Goal: Transaction & Acquisition: Purchase product/service

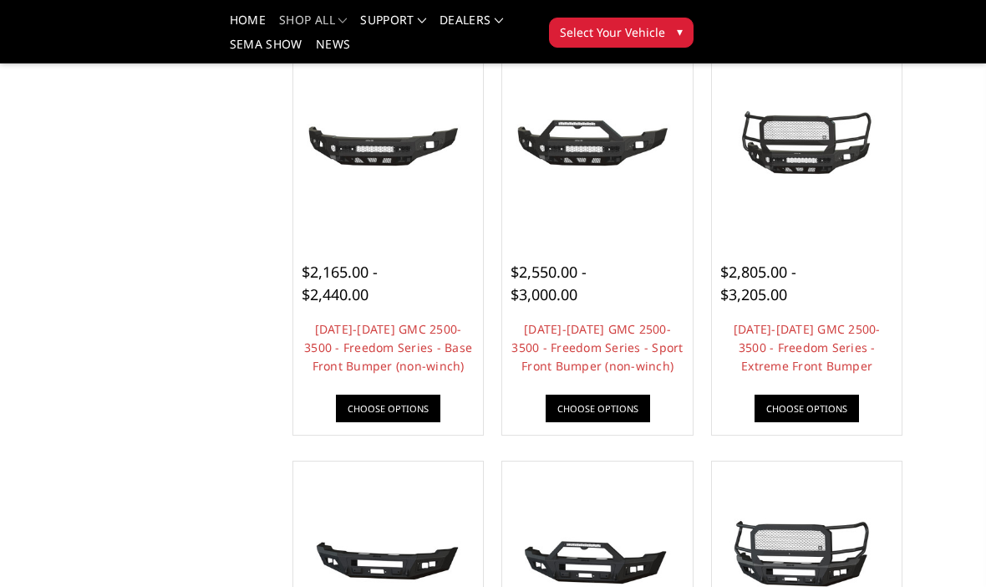
scroll to position [602, 0]
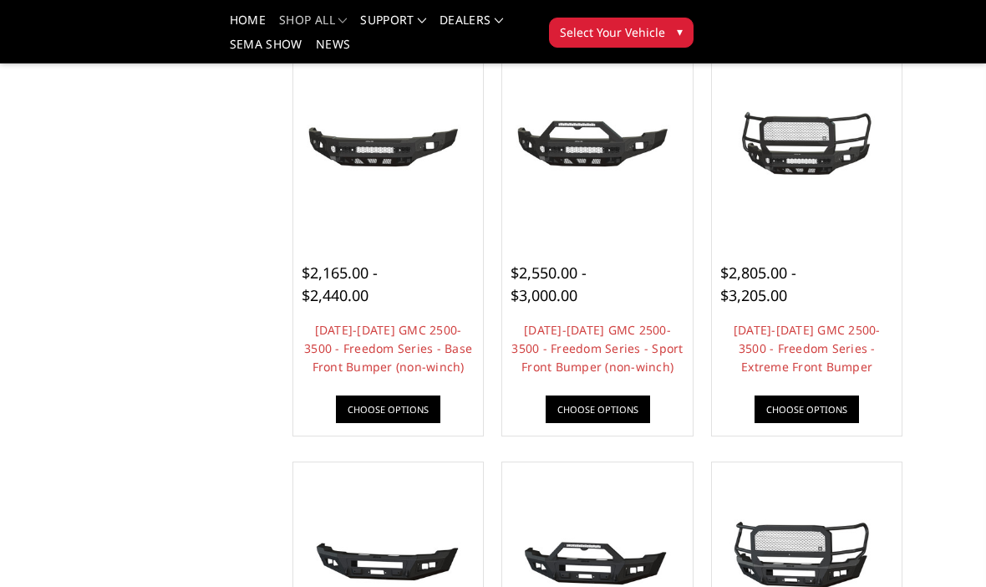
click at [855, 330] on link "[DATE]-[DATE] GMC 2500-3500 - Freedom Series - Extreme Front Bumper" at bounding box center [807, 348] width 147 height 53
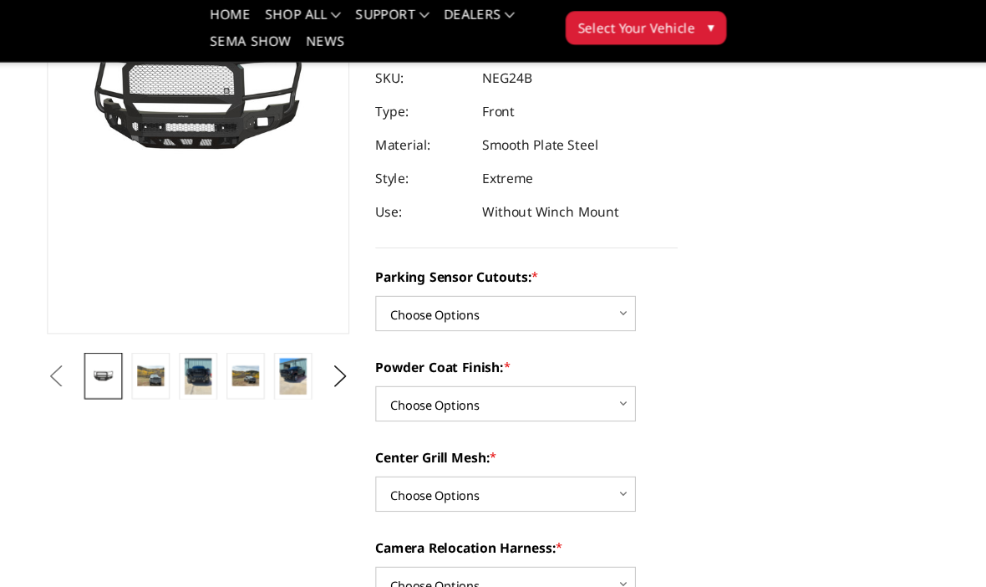
scroll to position [227, 0]
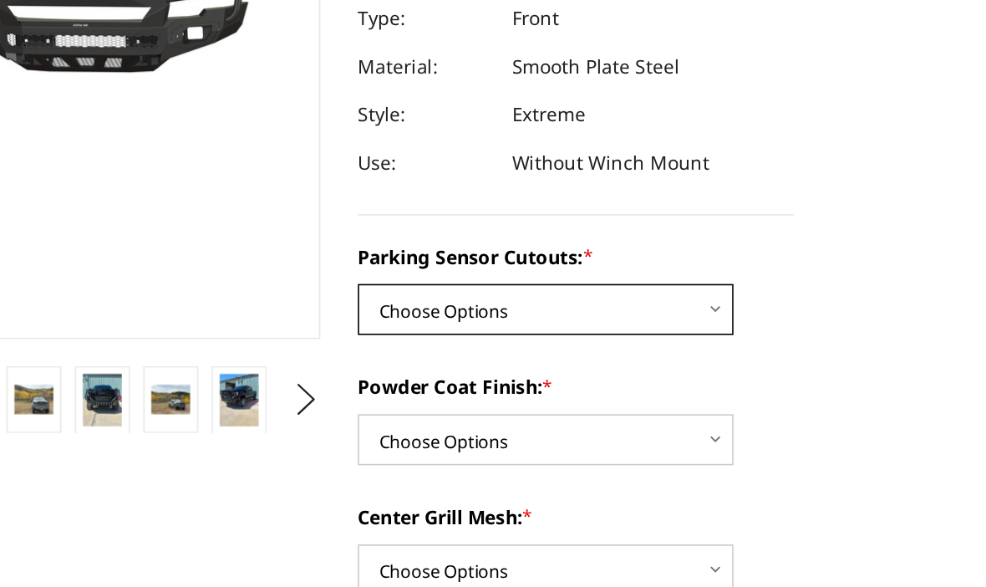
click at [446, 274] on select "Choose Options No - Without Parking Sensor Cutouts Yes - With Parking Sensor Cu…" at bounding box center [496, 290] width 234 height 32
select select "2874"
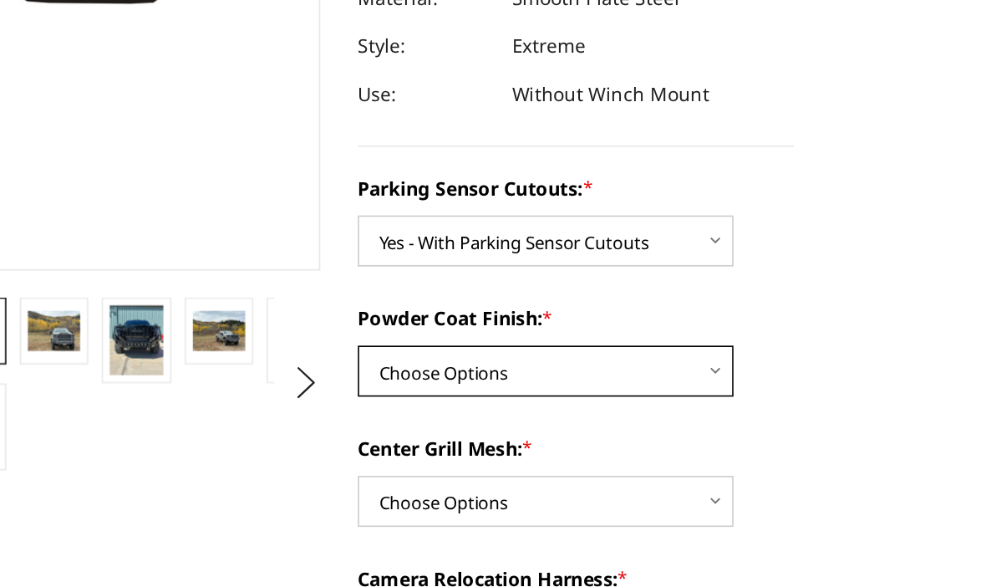
click at [446, 355] on select "Choose Options Bare Metal Texture Black Powder Coat" at bounding box center [496, 371] width 234 height 32
select select "2876"
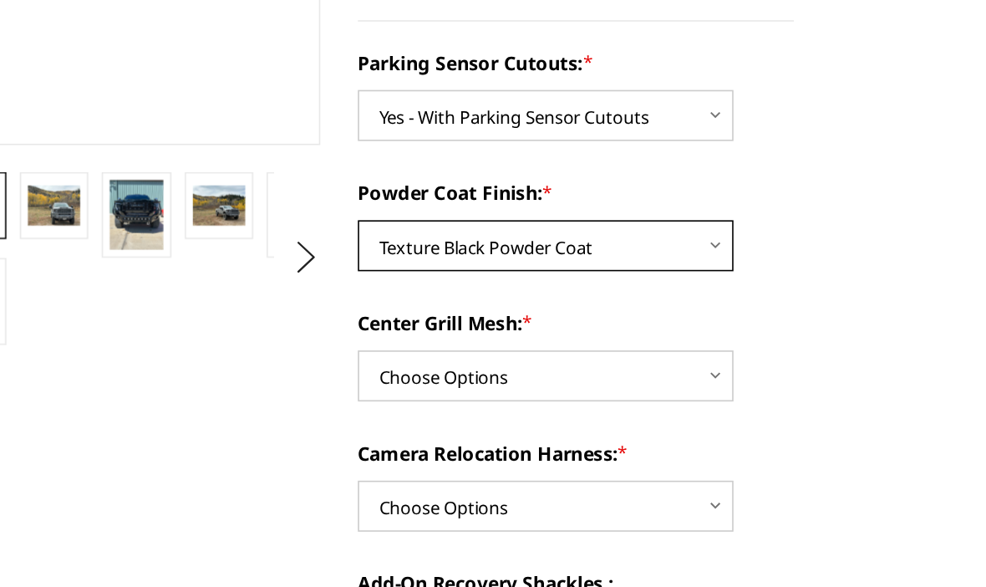
scroll to position [260, 0]
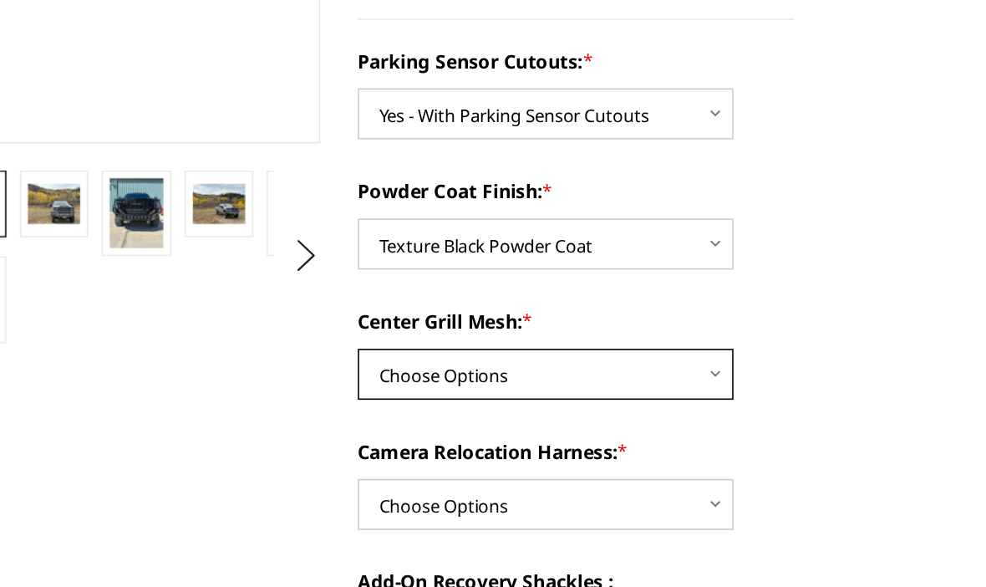
click at [446, 403] on select "Choose Options WITH Expanded Metal in Center Grill WITHOUT Expanded Metal in Ce…" at bounding box center [496, 419] width 234 height 32
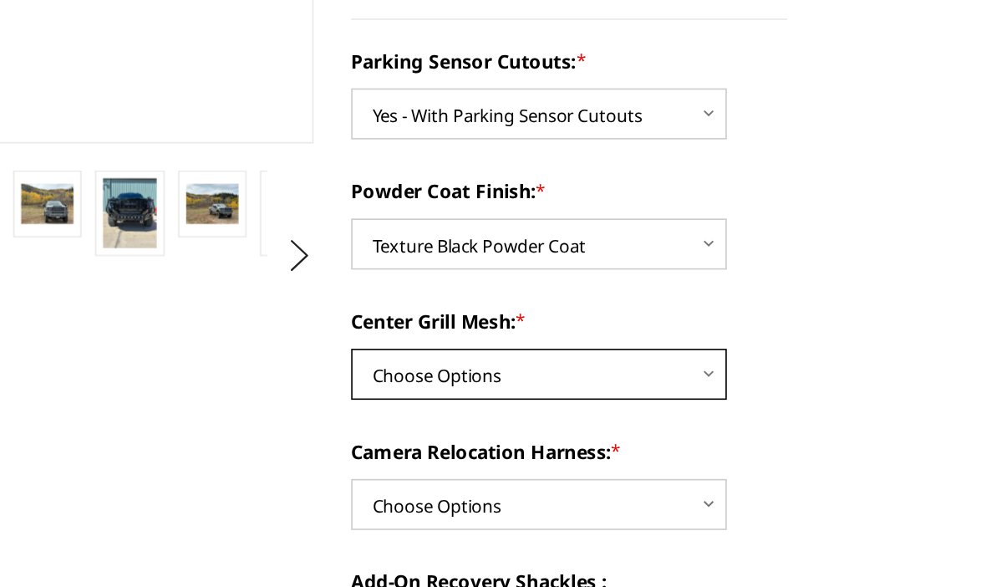
click at [440, 403] on select "Choose Options WITH Expanded Metal in Center Grill WITHOUT Expanded Metal in Ce…" at bounding box center [496, 419] width 234 height 32
select select "2878"
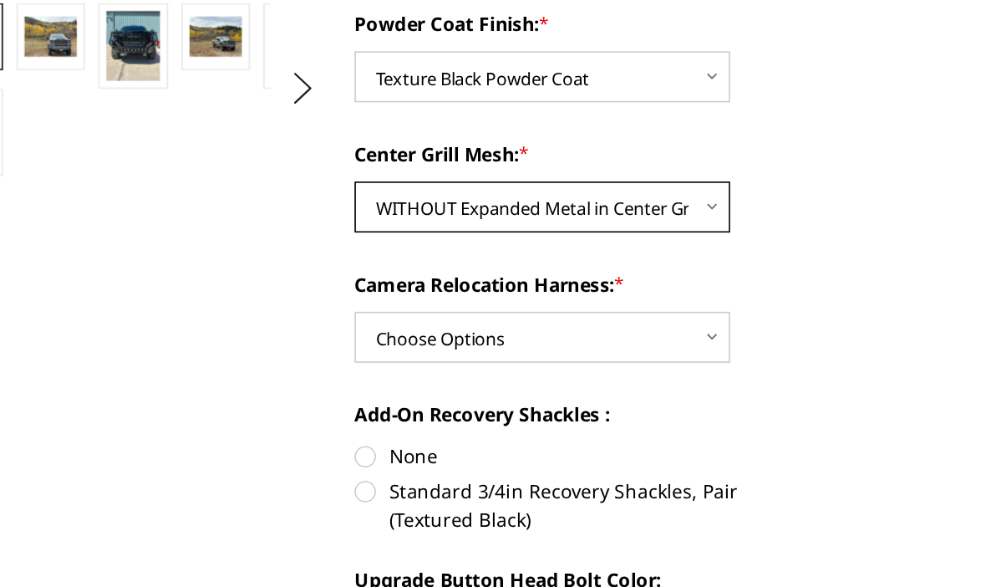
scroll to position [365, 0]
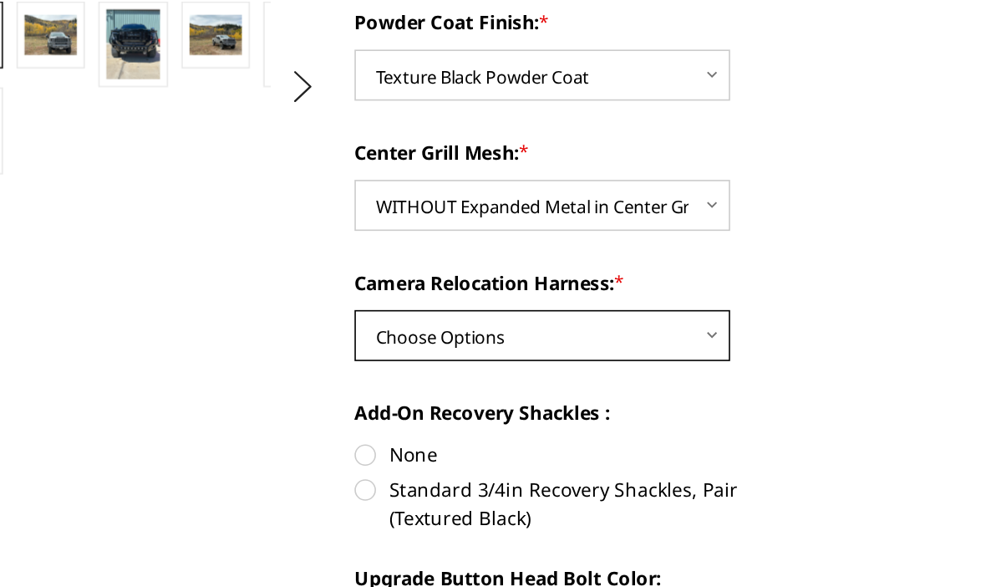
click at [441, 379] on select "Choose Options WITH Camera Relocation Harness WITHOUT Camera Relocation Harness" at bounding box center [496, 395] width 234 height 32
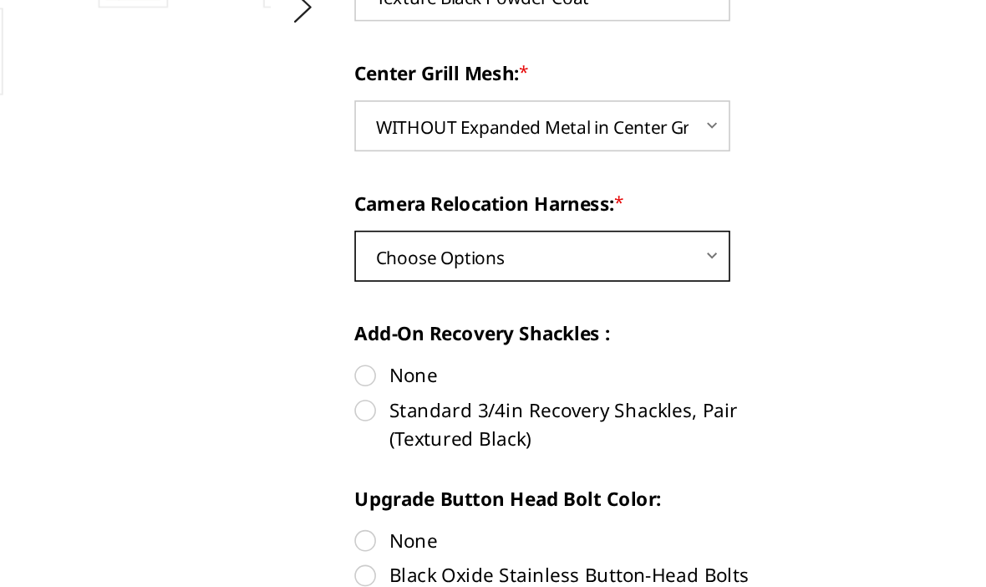
scroll to position [424, 0]
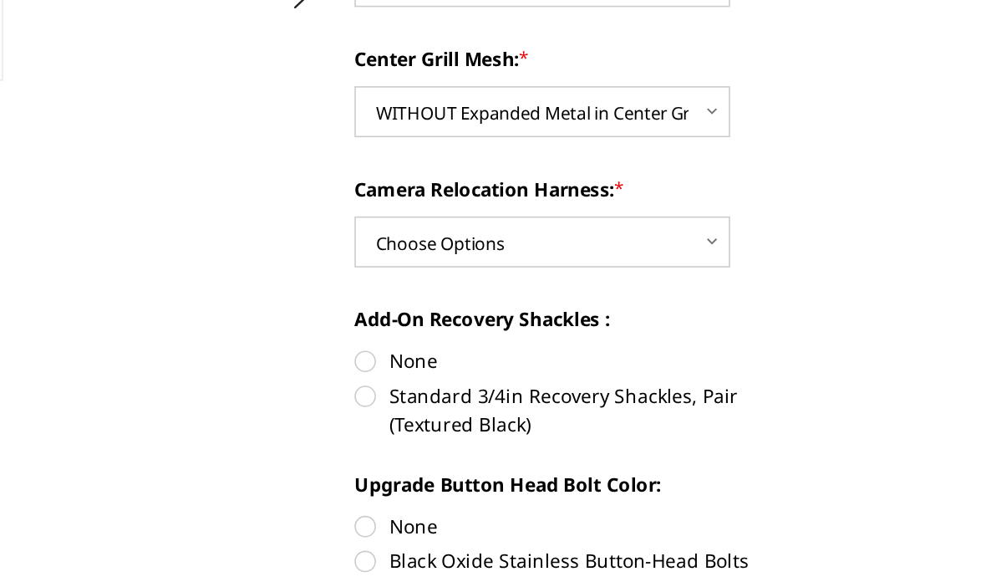
click at [379, 401] on label "None" at bounding box center [515, 410] width 272 height 18
click at [379, 401] on input "None" at bounding box center [379, 401] width 1 height 1
radio input "true"
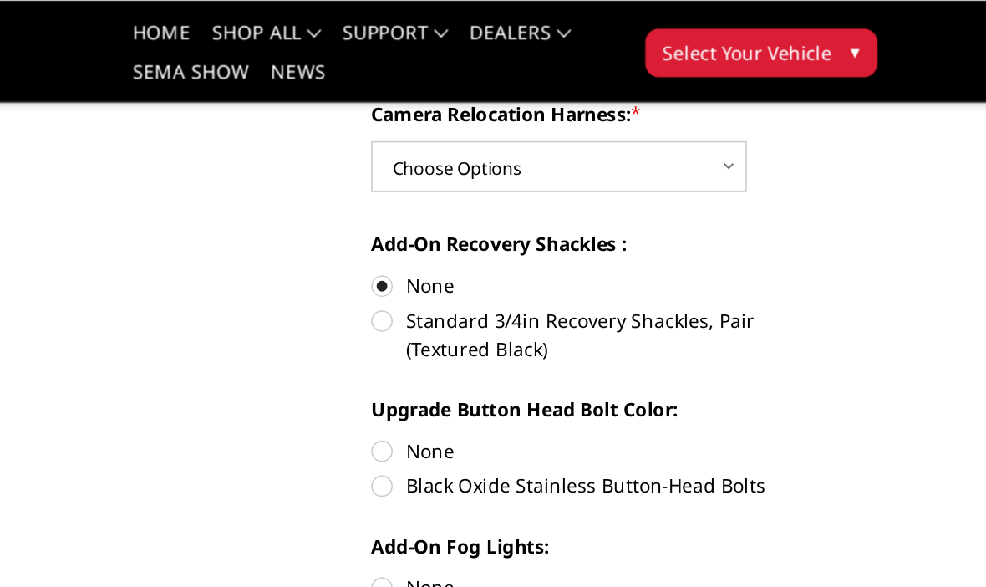
scroll to position [655, 0]
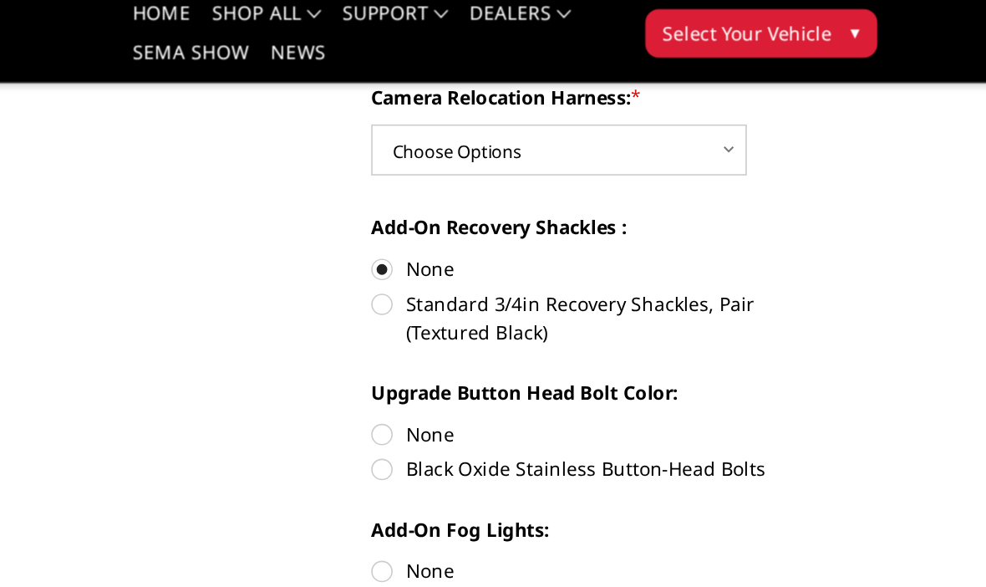
click at [379, 273] on label "None" at bounding box center [515, 282] width 272 height 18
click at [379, 273] on input "None" at bounding box center [379, 273] width 1 height 1
radio input "true"
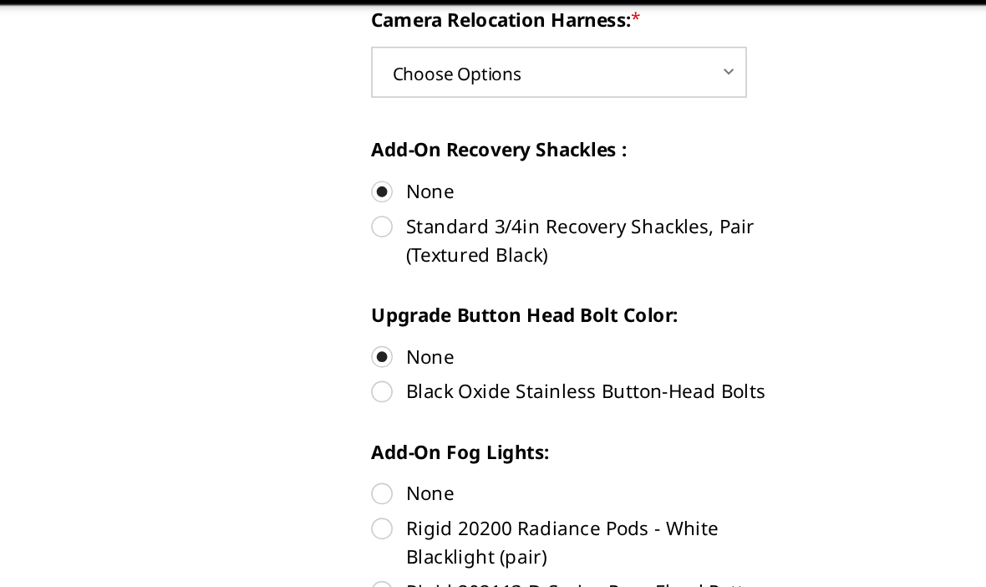
click at [379, 359] on label "None" at bounding box center [515, 368] width 272 height 18
click at [379, 359] on input "None" at bounding box center [379, 359] width 1 height 1
radio input "true"
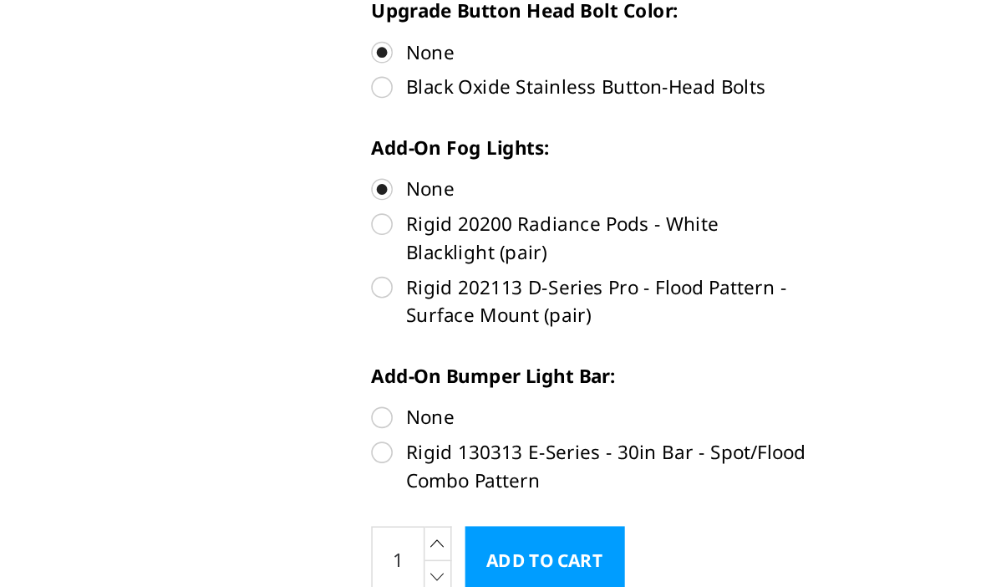
scroll to position [720, 0]
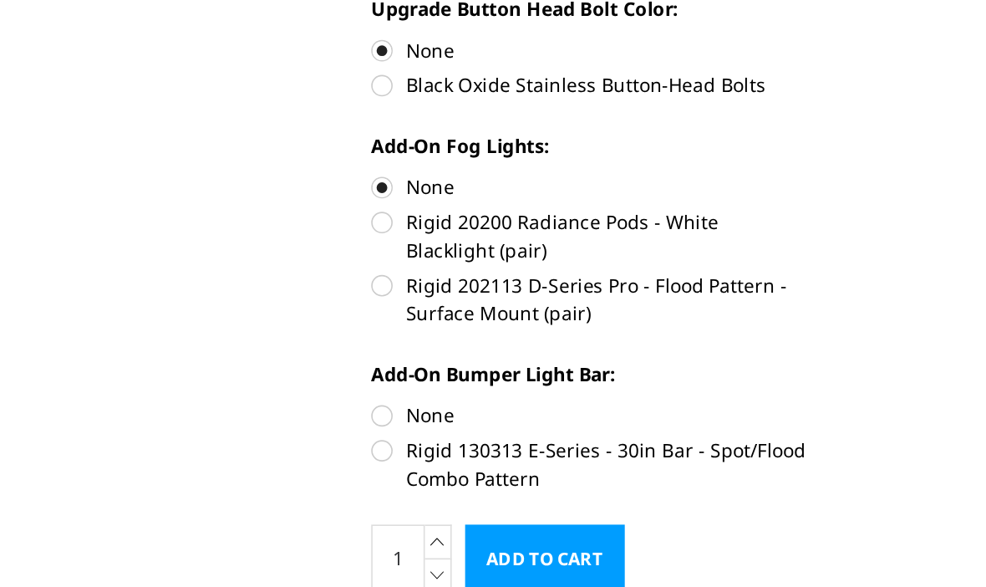
click at [379, 436] on label "None" at bounding box center [515, 445] width 272 height 18
click at [379, 436] on input "None" at bounding box center [379, 436] width 1 height 1
radio input "true"
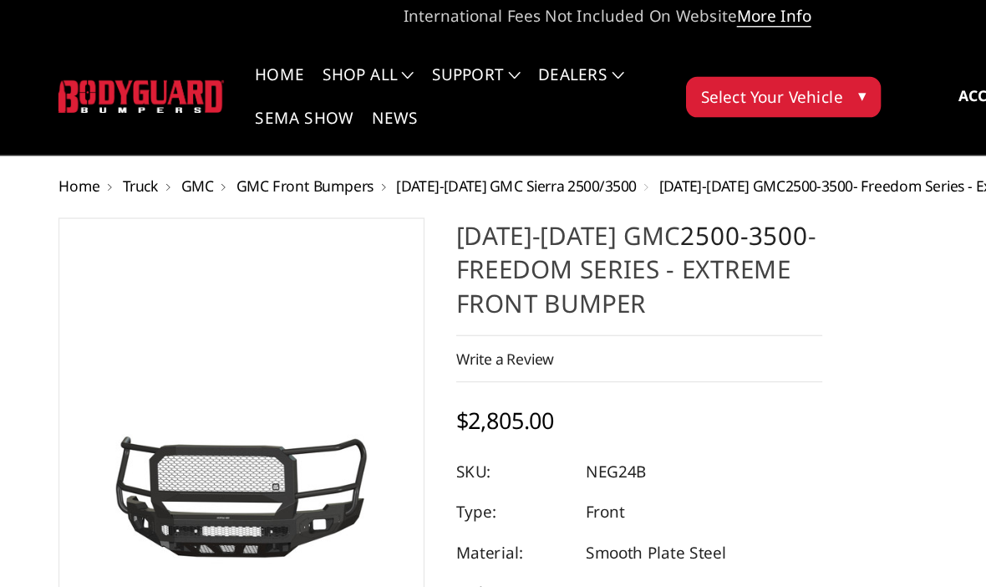
scroll to position [4, 0]
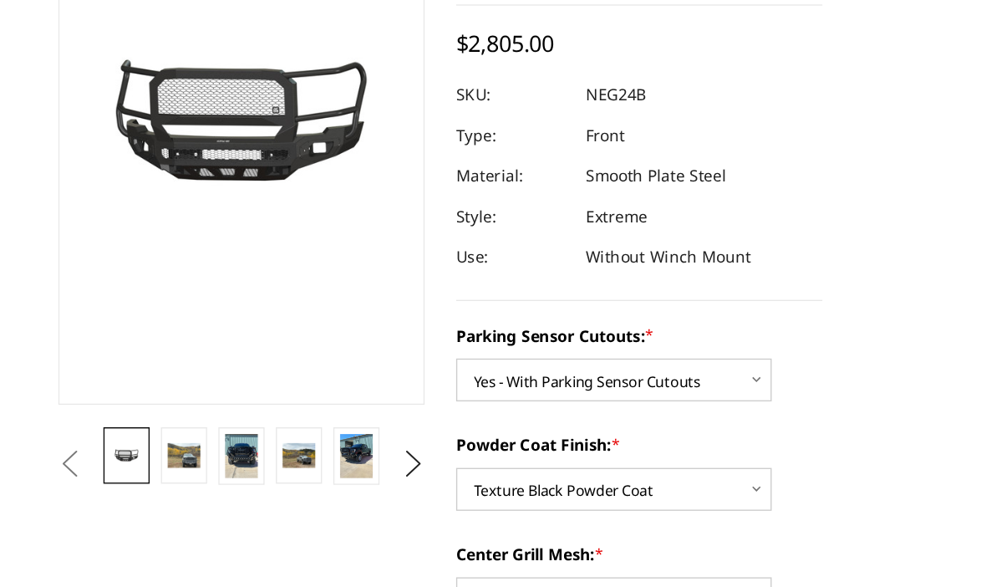
click at [165, 437] on img at bounding box center [177, 446] width 24 height 18
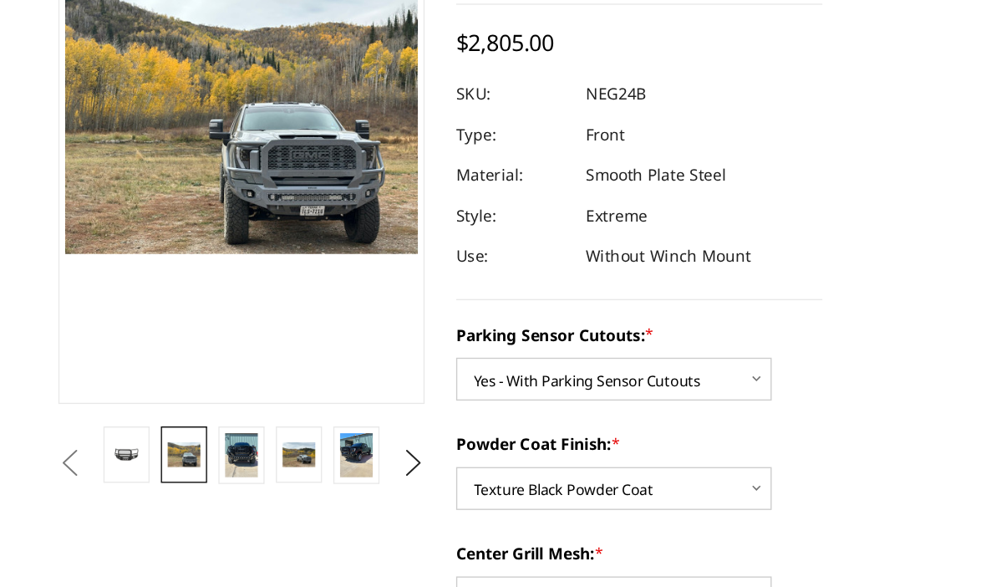
click at [207, 430] on img at bounding box center [219, 446] width 24 height 33
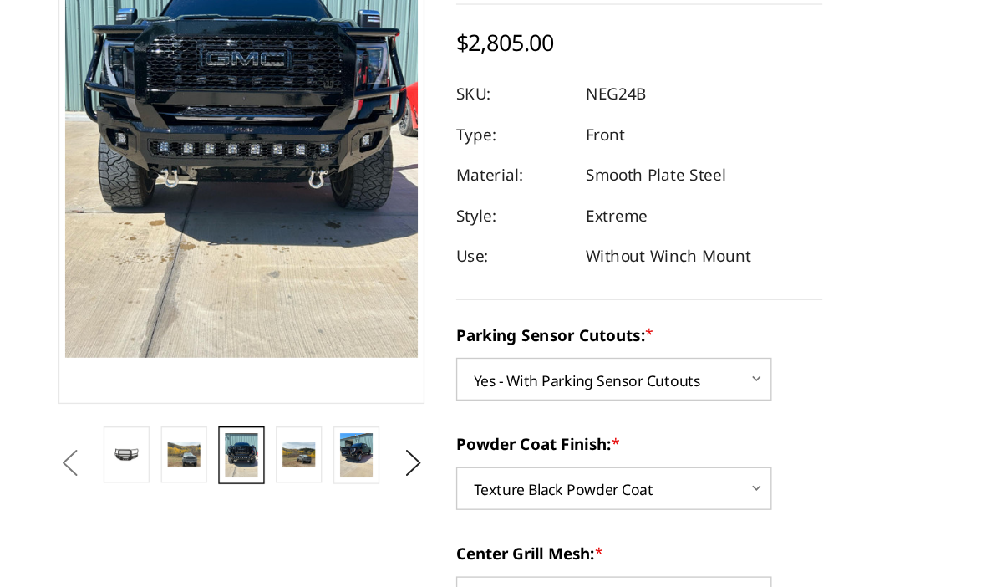
click at [250, 436] on img at bounding box center [262, 445] width 24 height 18
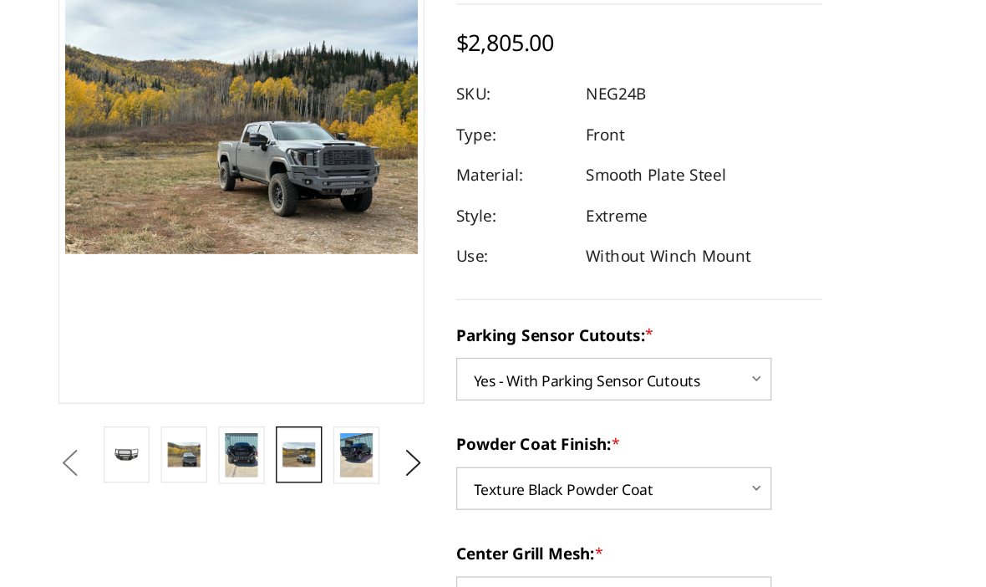
click at [293, 430] on img at bounding box center [305, 446] width 24 height 33
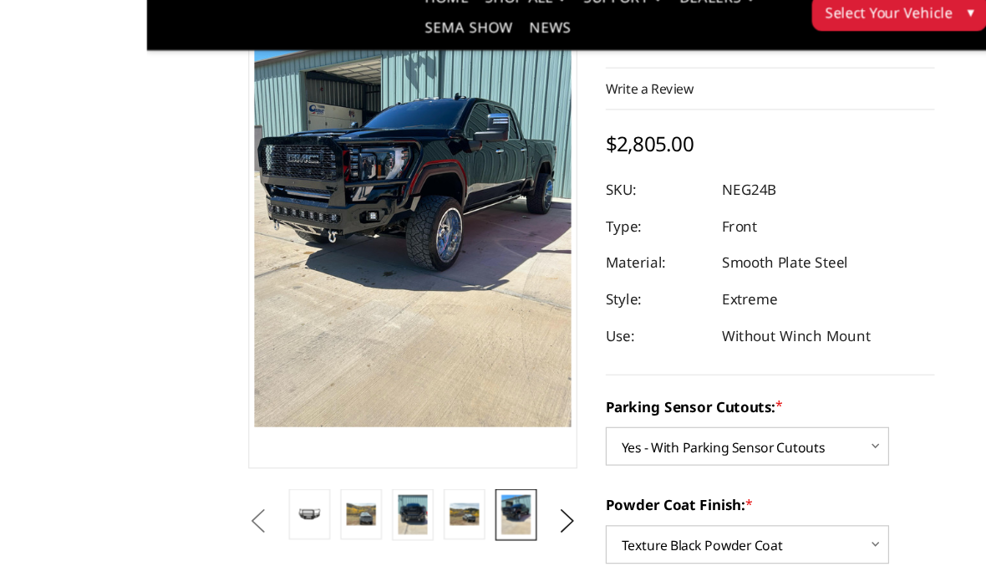
scroll to position [129, 0]
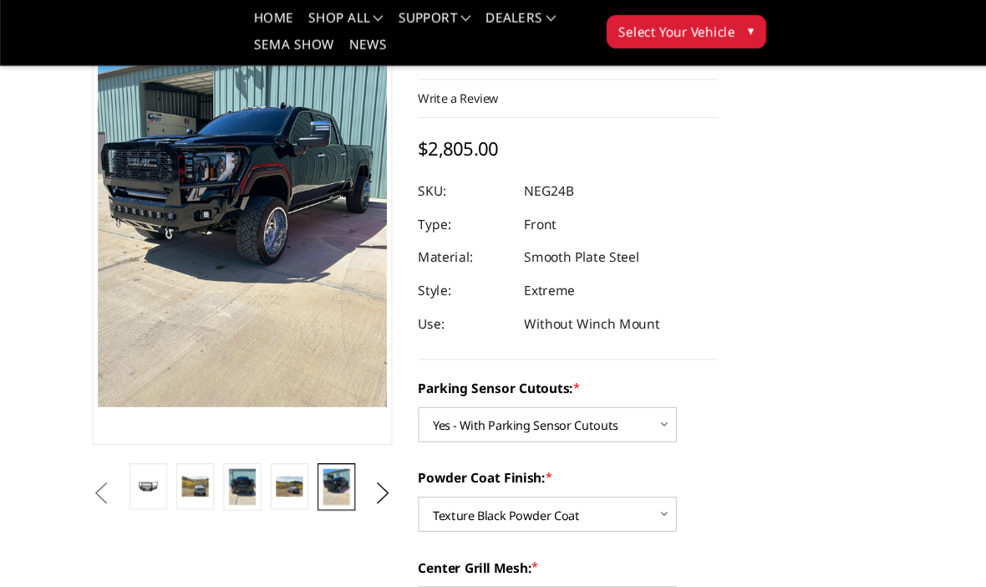
click at [104, 440] on button "Previous" at bounding box center [91, 449] width 25 height 25
click at [176, 441] on img at bounding box center [177, 444] width 24 height 18
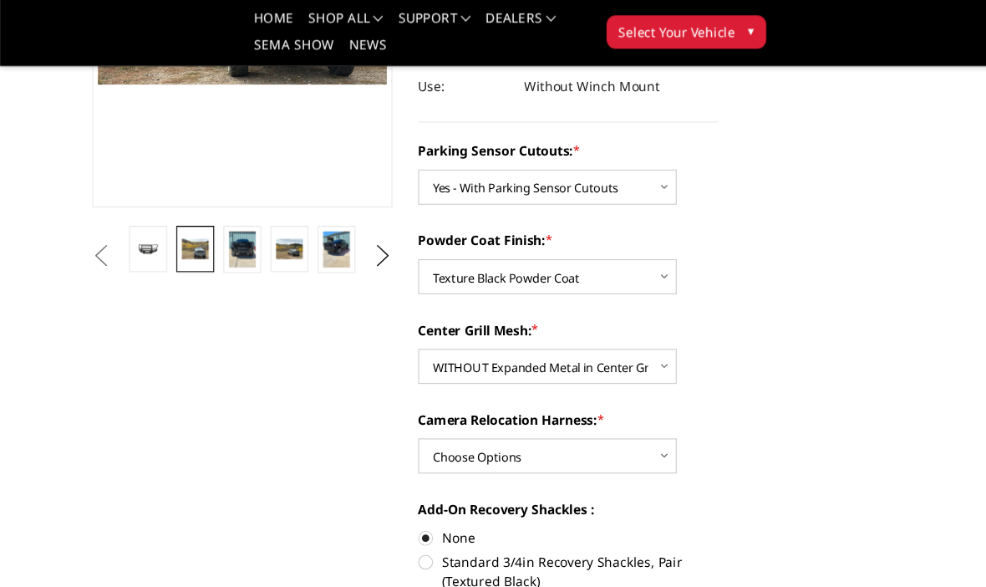
scroll to position [349, 0]
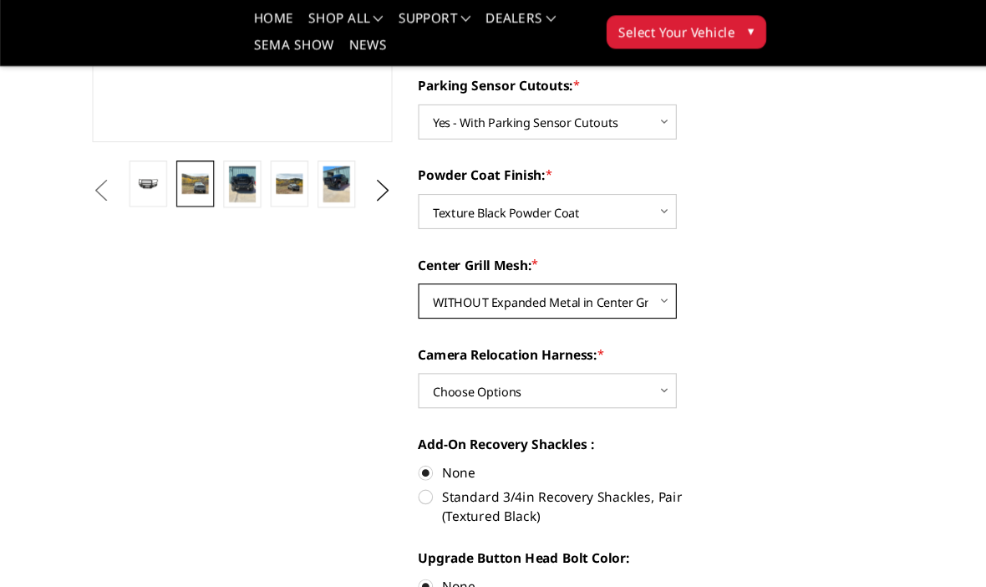
click at [600, 272] on select "Choose Options WITH Expanded Metal in Center Grill WITHOUT Expanded Metal in Ce…" at bounding box center [496, 276] width 234 height 32
select select "2877"
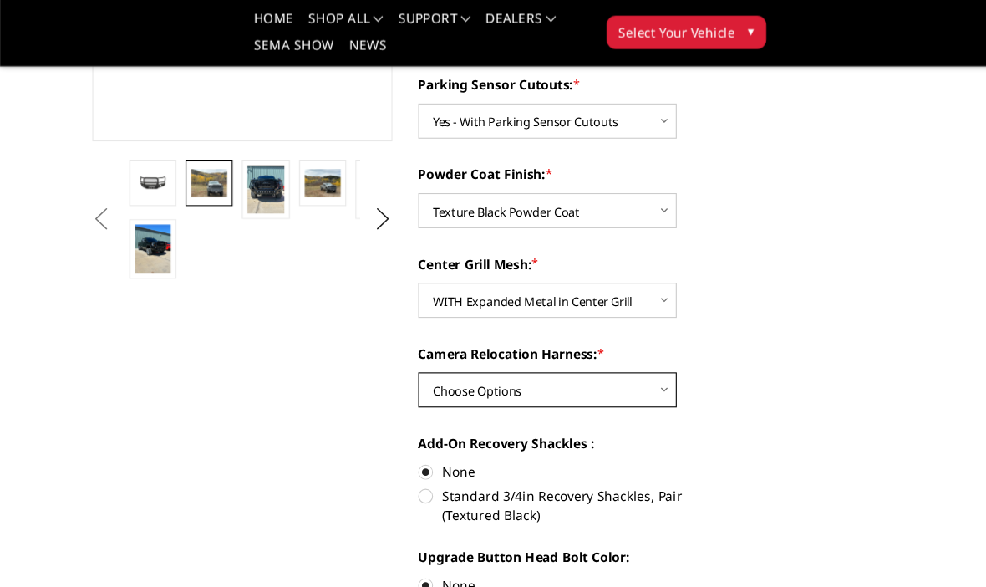
click at [611, 354] on select "Choose Options WITH Camera Relocation Harness WITHOUT Camera Relocation Harness" at bounding box center [496, 356] width 234 height 32
select select "2879"
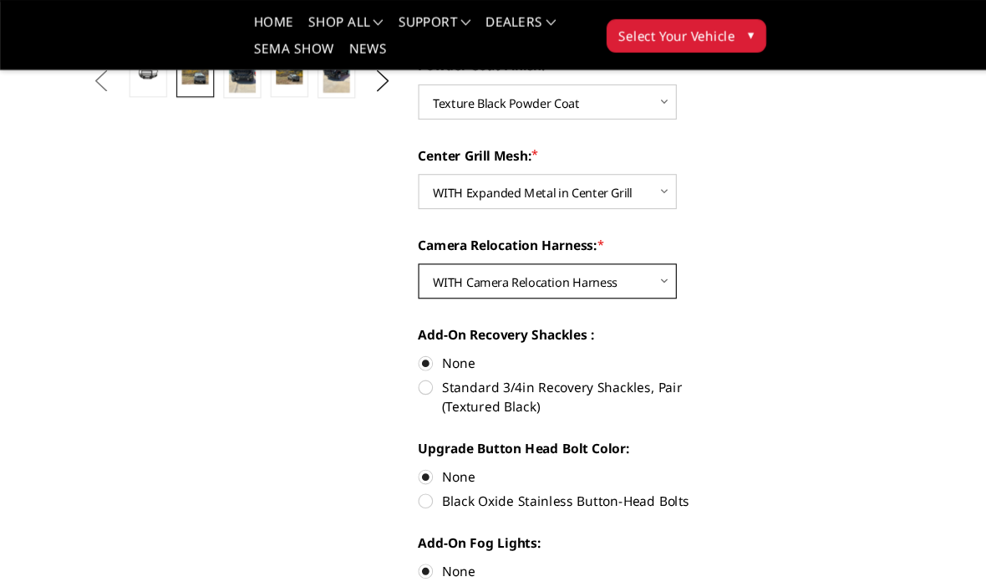
scroll to position [503, 0]
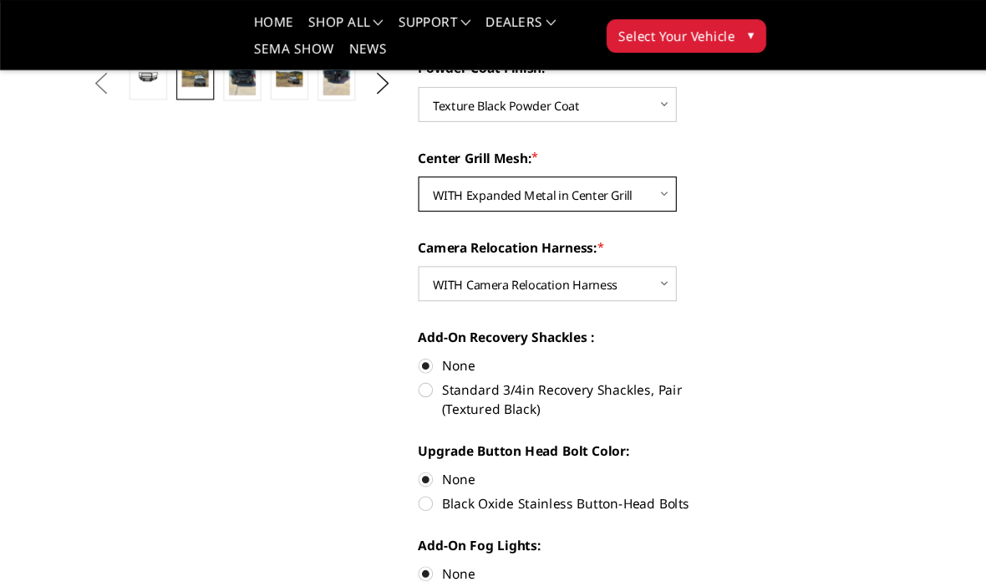
click at [604, 175] on select "Choose Options WITH Expanded Metal in Center Grill WITHOUT Expanded Metal in Ce…" at bounding box center [496, 176] width 234 height 32
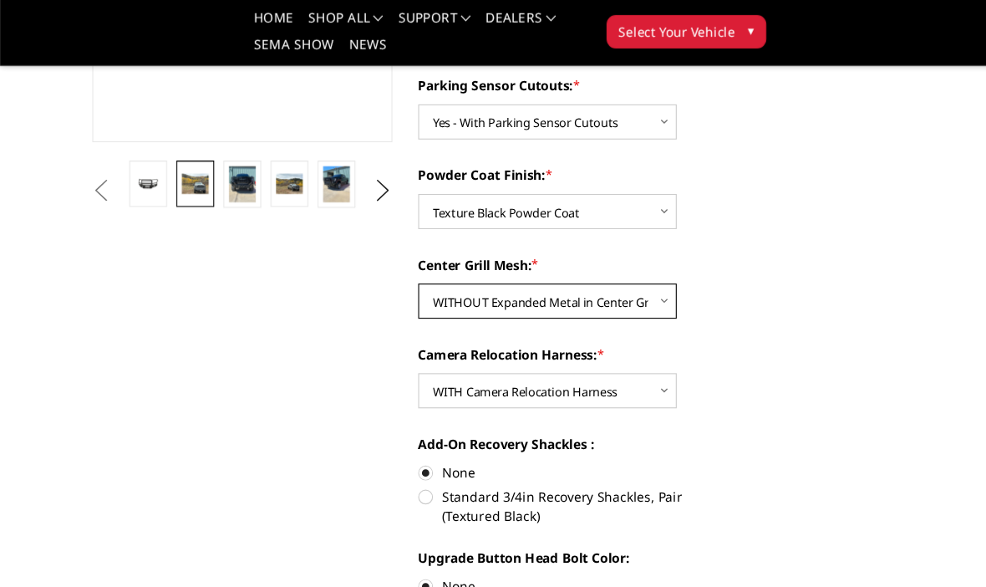
scroll to position [405, 0]
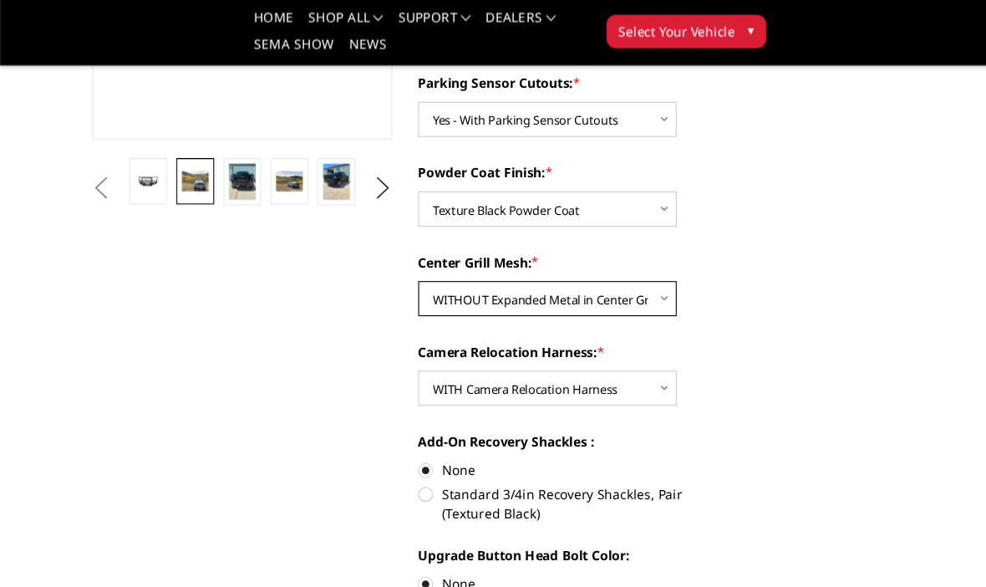
click at [596, 274] on select "Choose Options WITH Expanded Metal in Center Grill WITHOUT Expanded Metal in Ce…" at bounding box center [496, 274] width 234 height 32
select select "2877"
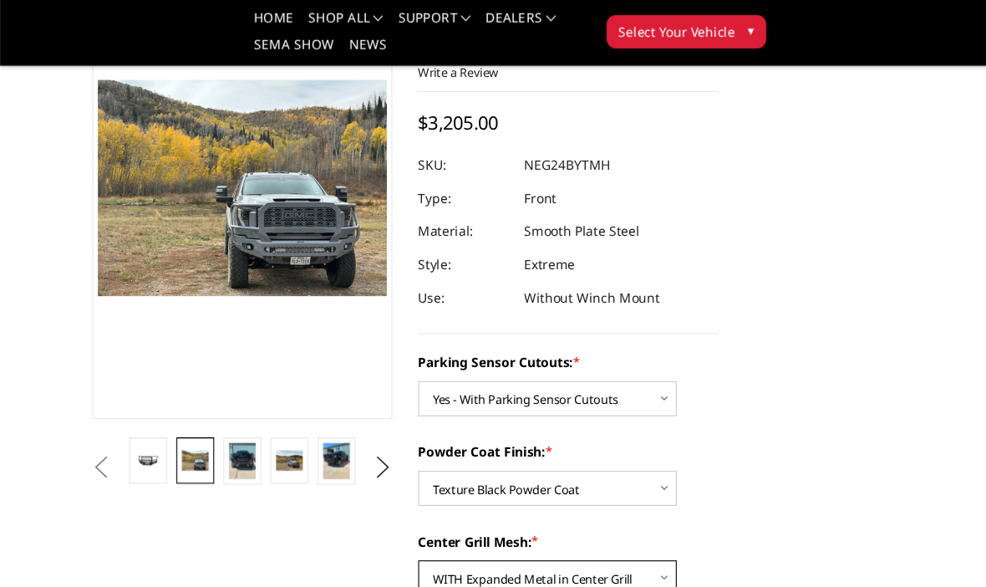
scroll to position [153, 0]
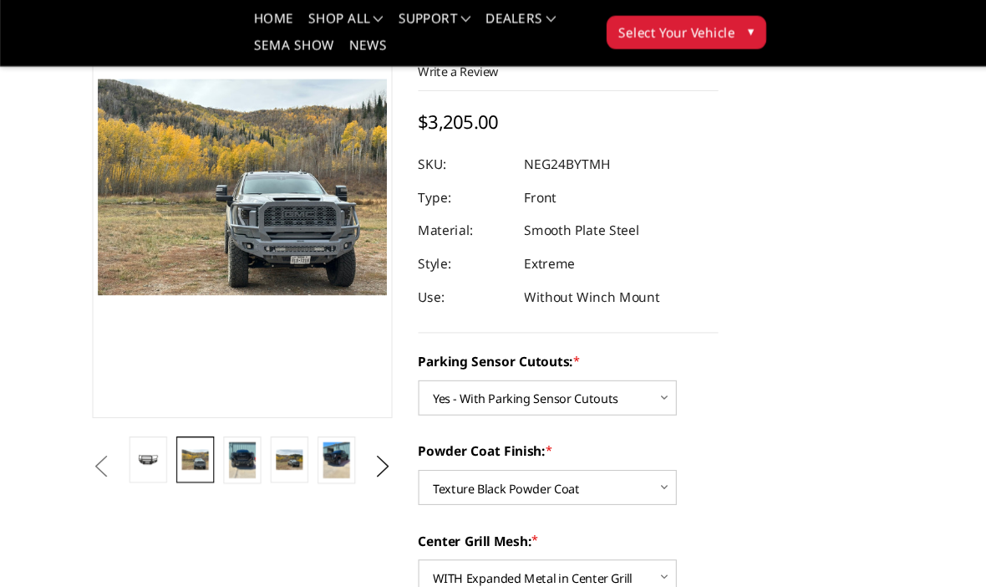
click at [355, 421] on button "Next" at bounding box center [346, 425] width 25 height 25
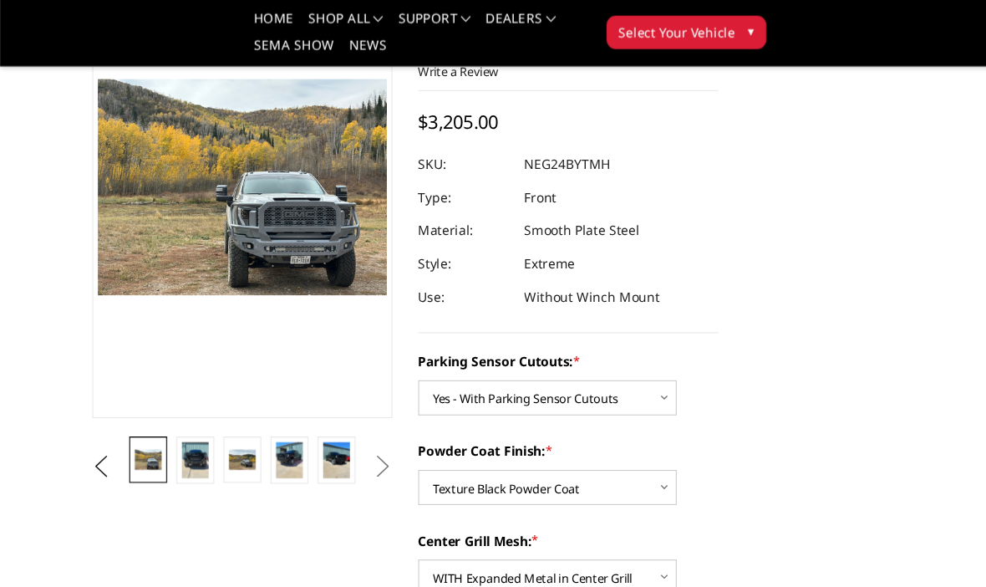
click at [351, 420] on button "Next" at bounding box center [346, 425] width 25 height 25
click at [310, 420] on img at bounding box center [305, 420] width 24 height 33
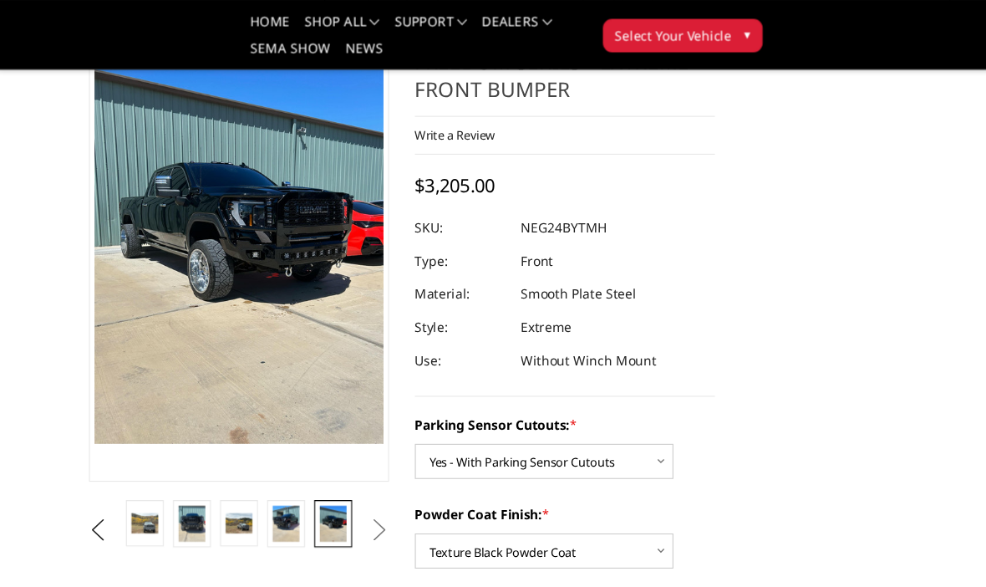
scroll to position [0, 0]
